Goal: Task Accomplishment & Management: Use online tool/utility

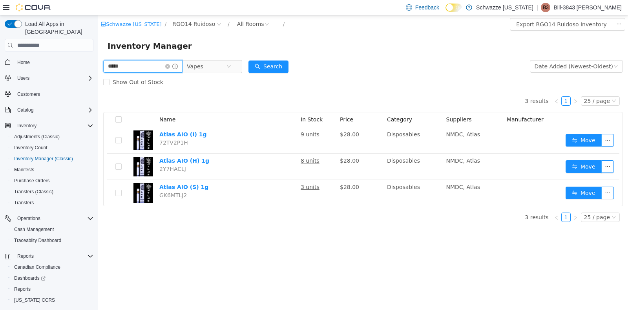
click at [125, 67] on input "*****" at bounding box center [142, 66] width 79 height 13
type input "*"
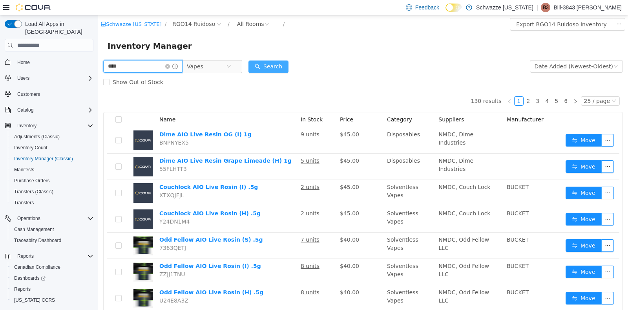
type input "****"
click at [275, 66] on button "Search" at bounding box center [269, 66] width 40 height 13
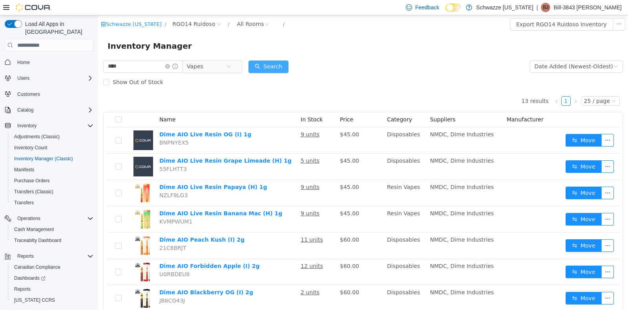
scroll to position [179, 0]
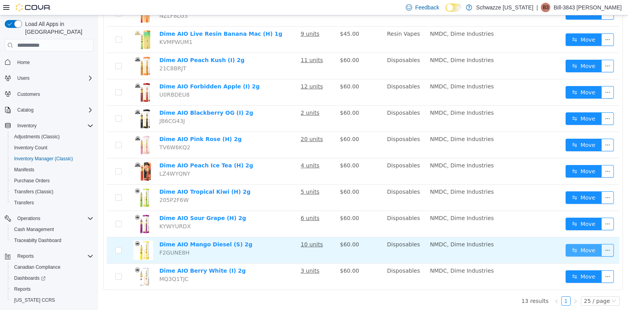
click at [591, 245] on button "Move" at bounding box center [584, 250] width 36 height 13
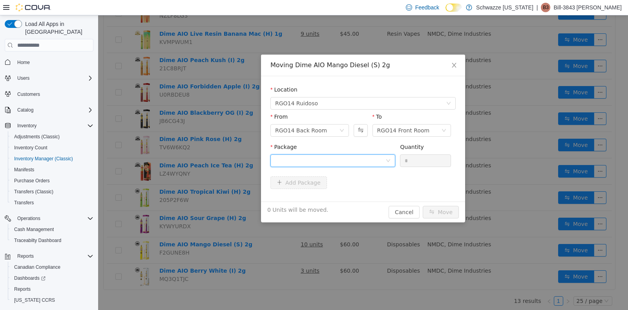
click at [394, 159] on div at bounding box center [333, 160] width 125 height 13
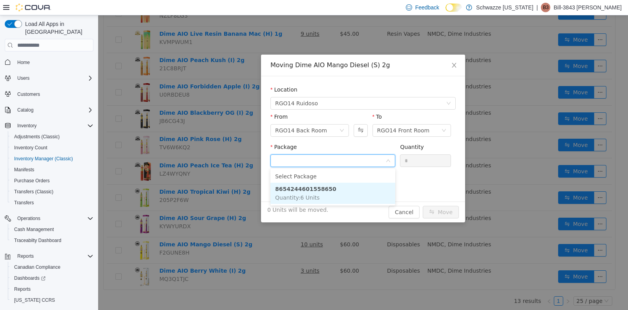
click at [339, 187] on li "8654244601558650 Quantity : 6 Units" at bounding box center [333, 193] width 125 height 21
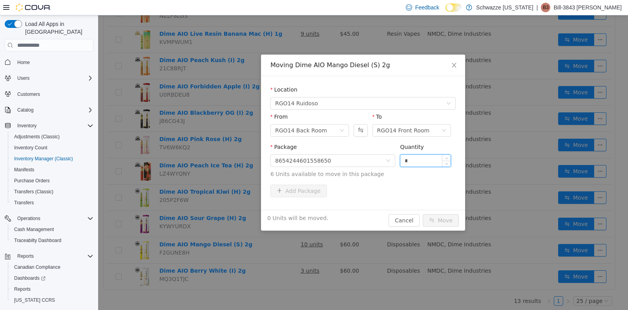
click at [417, 160] on input "*" at bounding box center [426, 161] width 50 height 12
type input "*"
click at [442, 215] on button "Move" at bounding box center [441, 220] width 36 height 13
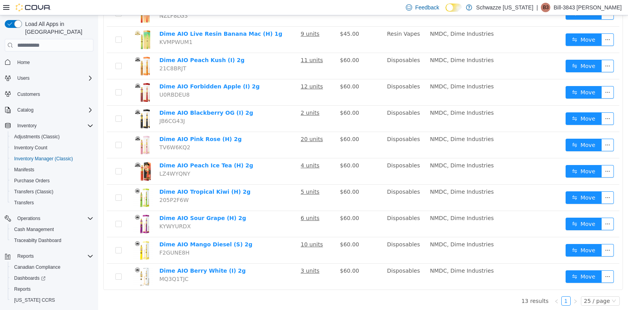
click at [619, 20] on div "**** Vapes Date Added (Newest-Oldest) Search Show Out of Stock 13 results 1 25 …" at bounding box center [363, 95] width 530 height 433
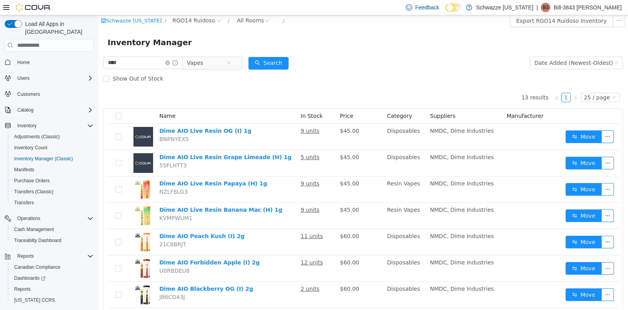
scroll to position [0, 0]
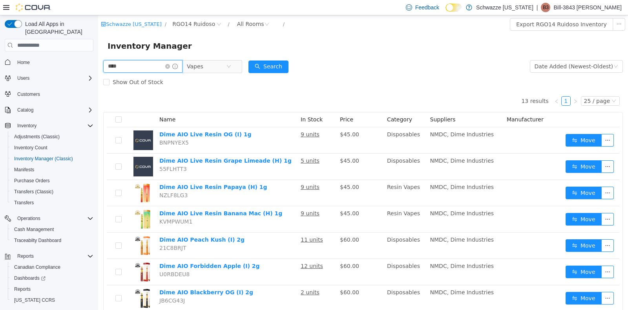
click at [143, 66] on input "****" at bounding box center [142, 66] width 79 height 13
type input "*"
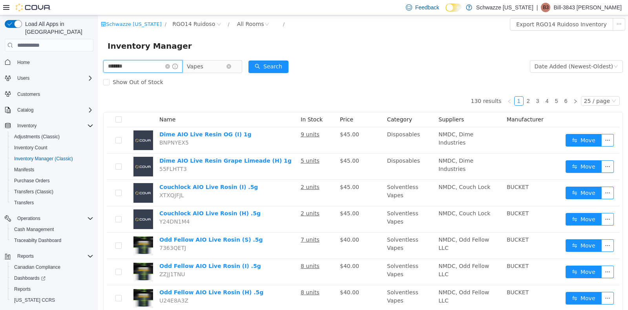
type input "*******"
click at [216, 65] on span "Vapes" at bounding box center [206, 66] width 39 height 12
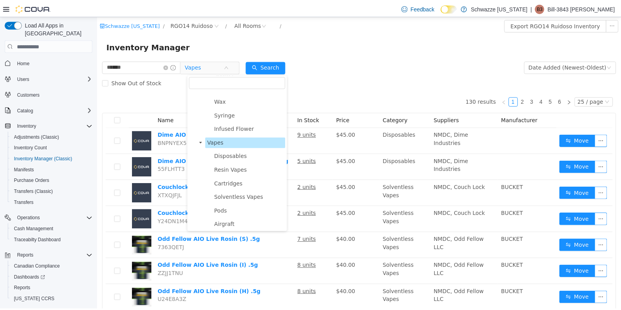
scroll to position [160, 0]
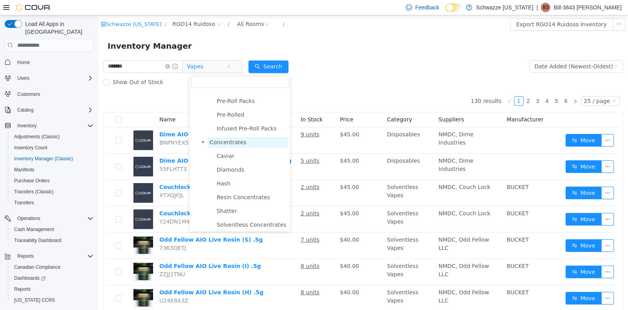
click at [244, 140] on span "Concentrates" at bounding box center [248, 142] width 81 height 11
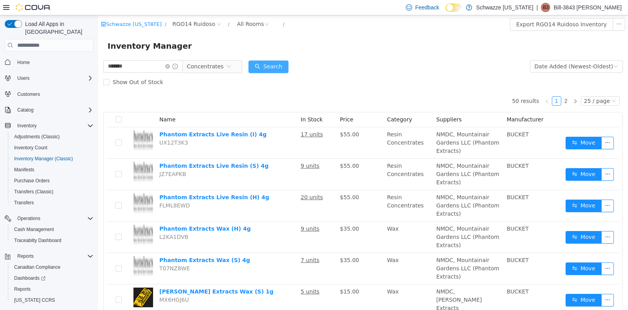
click at [275, 63] on button "Search" at bounding box center [269, 66] width 40 height 13
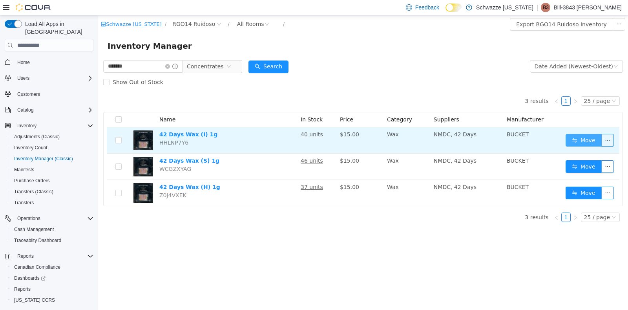
click at [582, 141] on button "Move" at bounding box center [584, 140] width 36 height 13
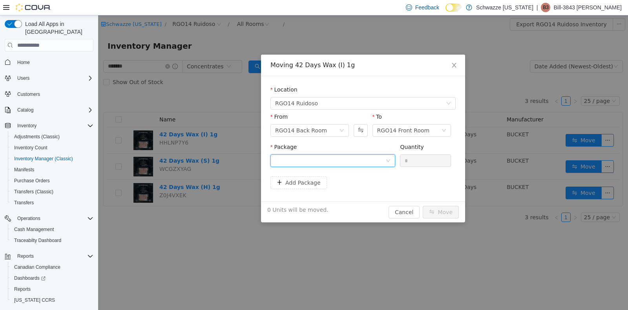
click at [390, 158] on icon "icon: down" at bounding box center [388, 160] width 5 height 5
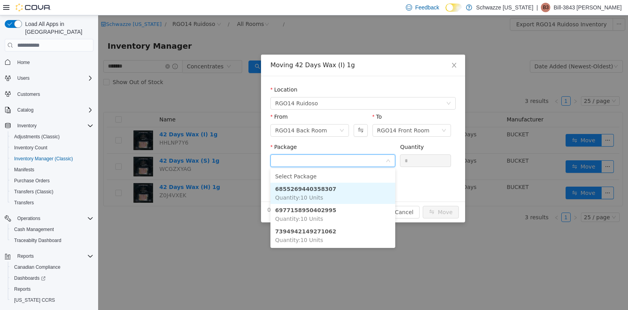
click at [342, 186] on li "6855269440358307 Quantity : 10 Units" at bounding box center [333, 193] width 125 height 21
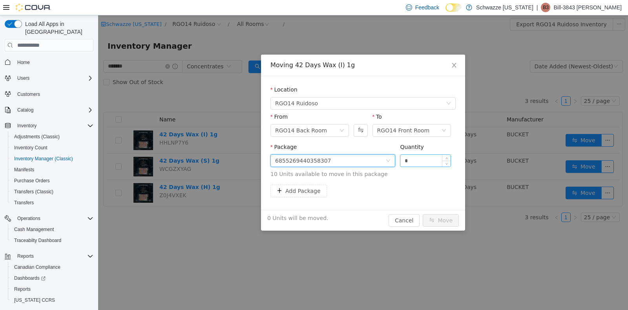
click at [414, 160] on input "*" at bounding box center [426, 161] width 50 height 12
type input "**"
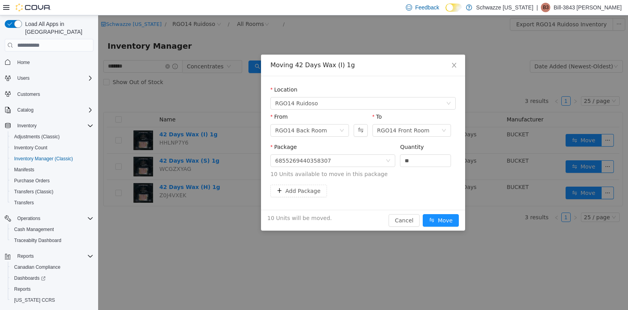
click at [442, 213] on div "10 Units will be moved. Cancel Move" at bounding box center [363, 220] width 204 height 21
click at [444, 218] on button "Move" at bounding box center [441, 220] width 36 height 13
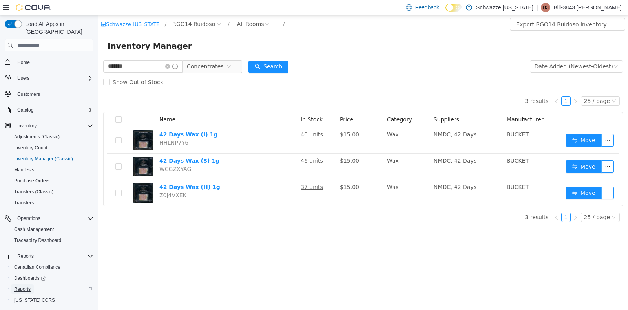
click at [27, 286] on span "Reports" at bounding box center [22, 289] width 16 height 6
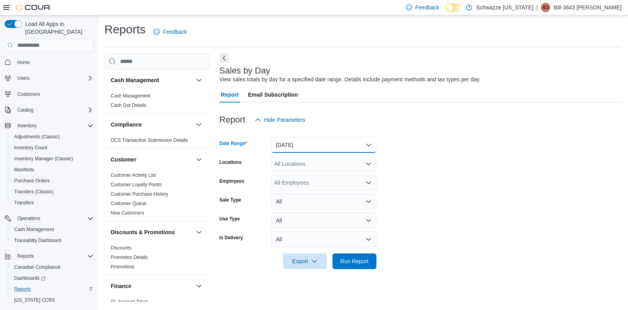
click at [350, 148] on button "[DATE]" at bounding box center [323, 145] width 105 height 16
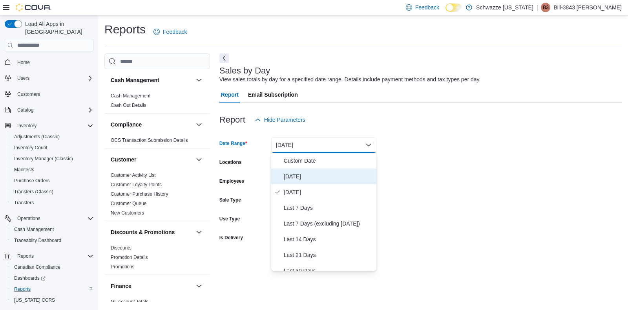
click at [326, 179] on span "[DATE]" at bounding box center [329, 176] width 90 height 9
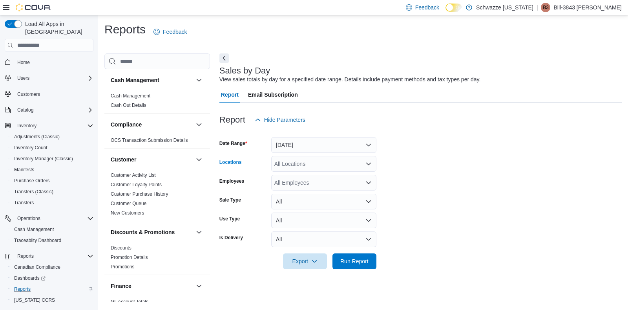
click at [338, 166] on div "All Locations" at bounding box center [323, 164] width 105 height 16
type input "***"
click at [324, 175] on span "RGO14 Ruidoso" at bounding box center [312, 177] width 40 height 8
click at [392, 171] on form "Date Range [DATE] Locations RGO14 Ruidoso Employees All Employees Sale Type All…" at bounding box center [421, 198] width 403 height 141
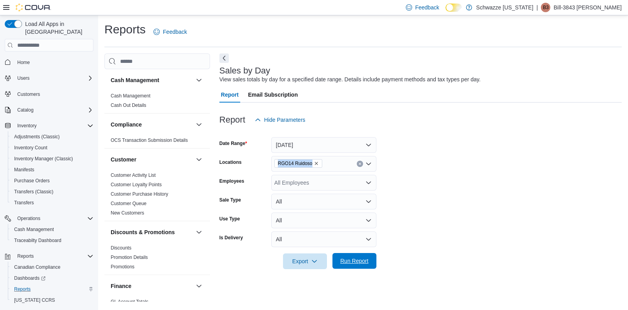
click at [353, 255] on span "Run Report" at bounding box center [354, 261] width 35 height 16
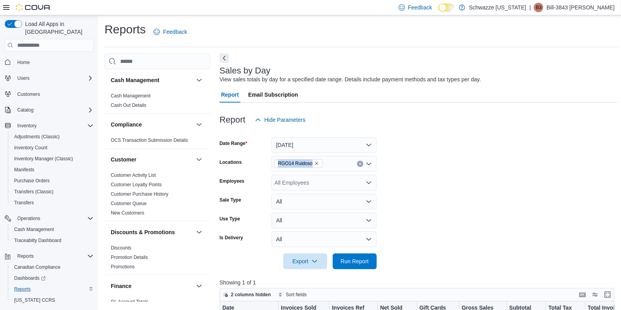
scroll to position [232, 0]
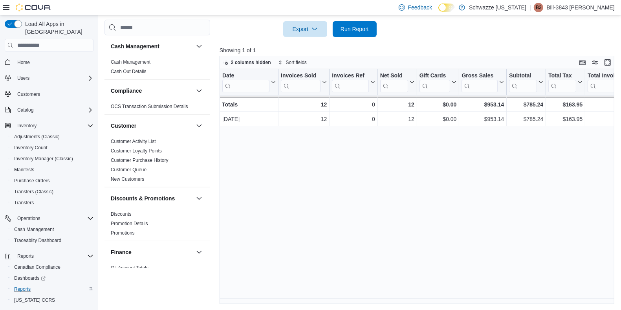
click at [558, 298] on div "Date Click to view column header actions Invoices Sold Click to view column hea…" at bounding box center [419, 186] width 399 height 235
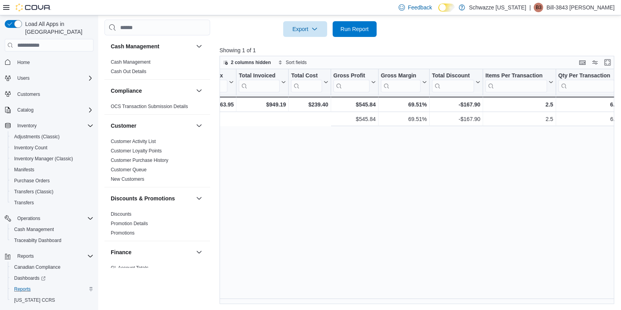
scroll to position [0, 691]
